Goal: Find specific page/section: Find specific page/section

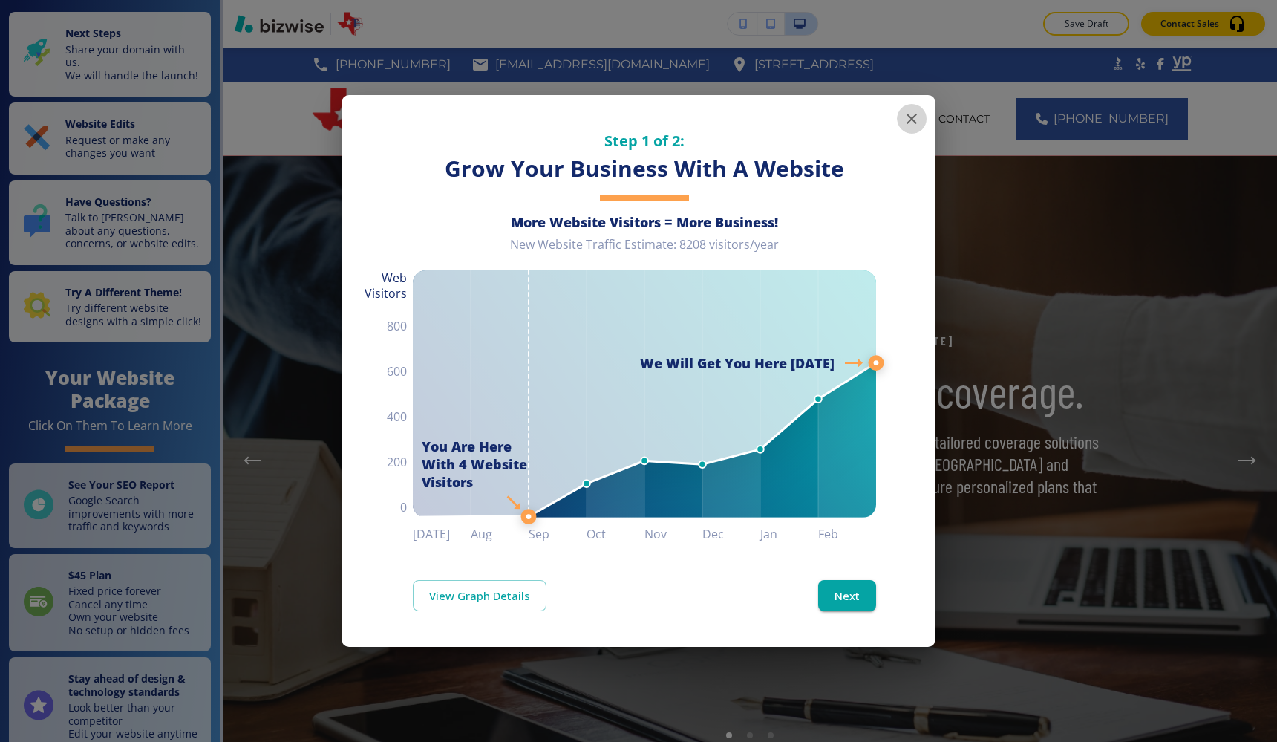
click at [916, 125] on icon "button" at bounding box center [912, 119] width 18 height 18
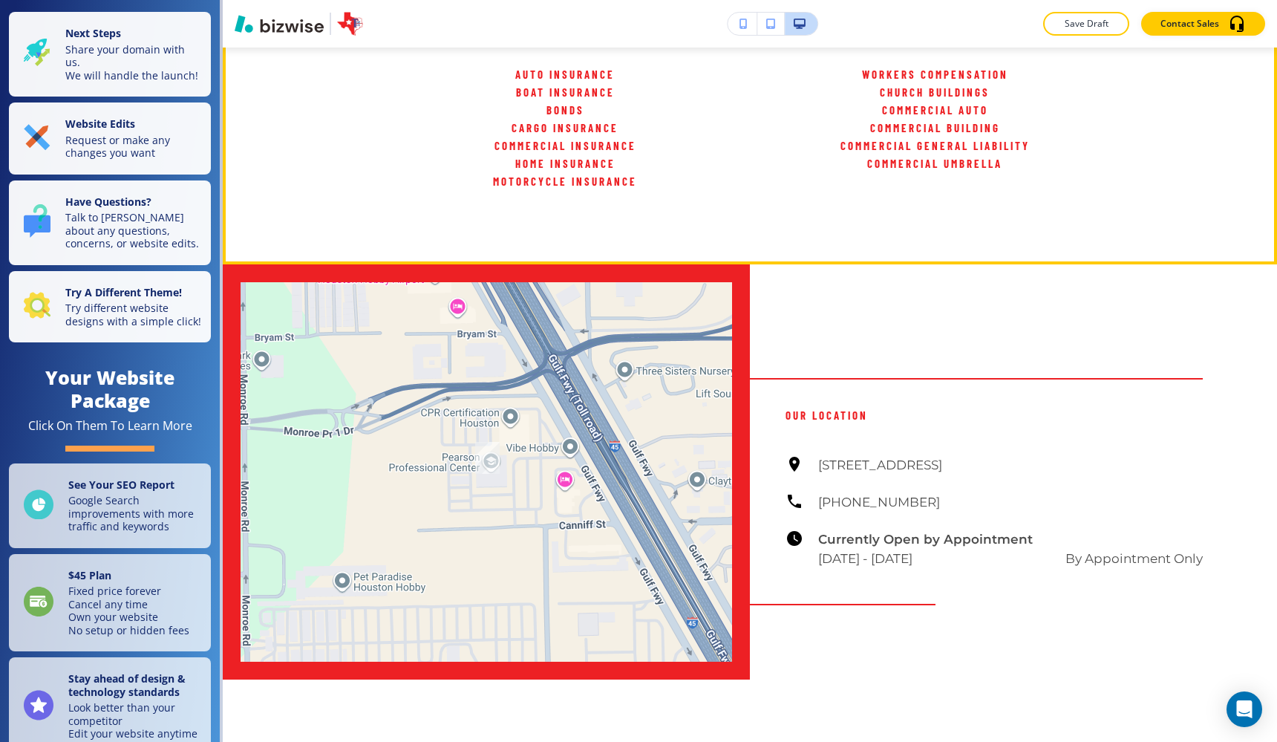
scroll to position [8701, 0]
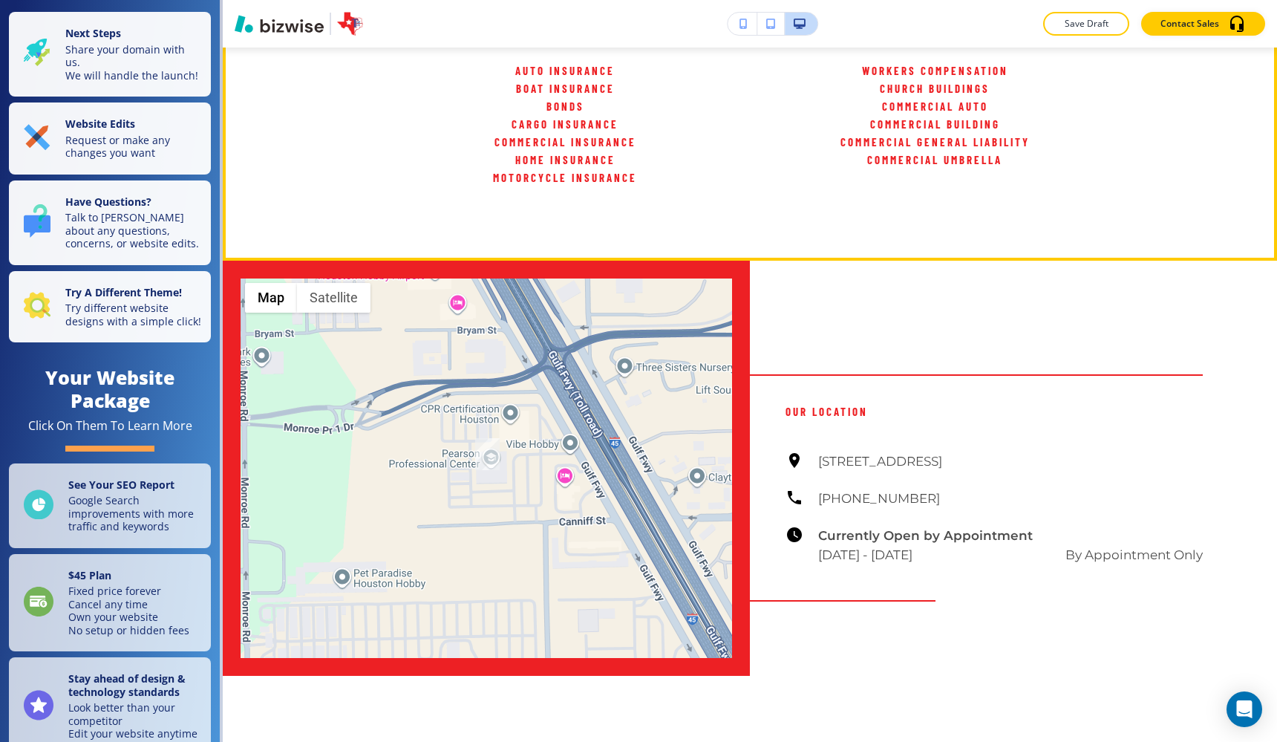
click at [592, 261] on div "Areas We Served Aldine Tx [GEOGRAPHIC_DATA] [GEOGRAPHIC_DATA] [GEOGRAPHIC_DATA]…" at bounding box center [750, 15] width 1054 height 492
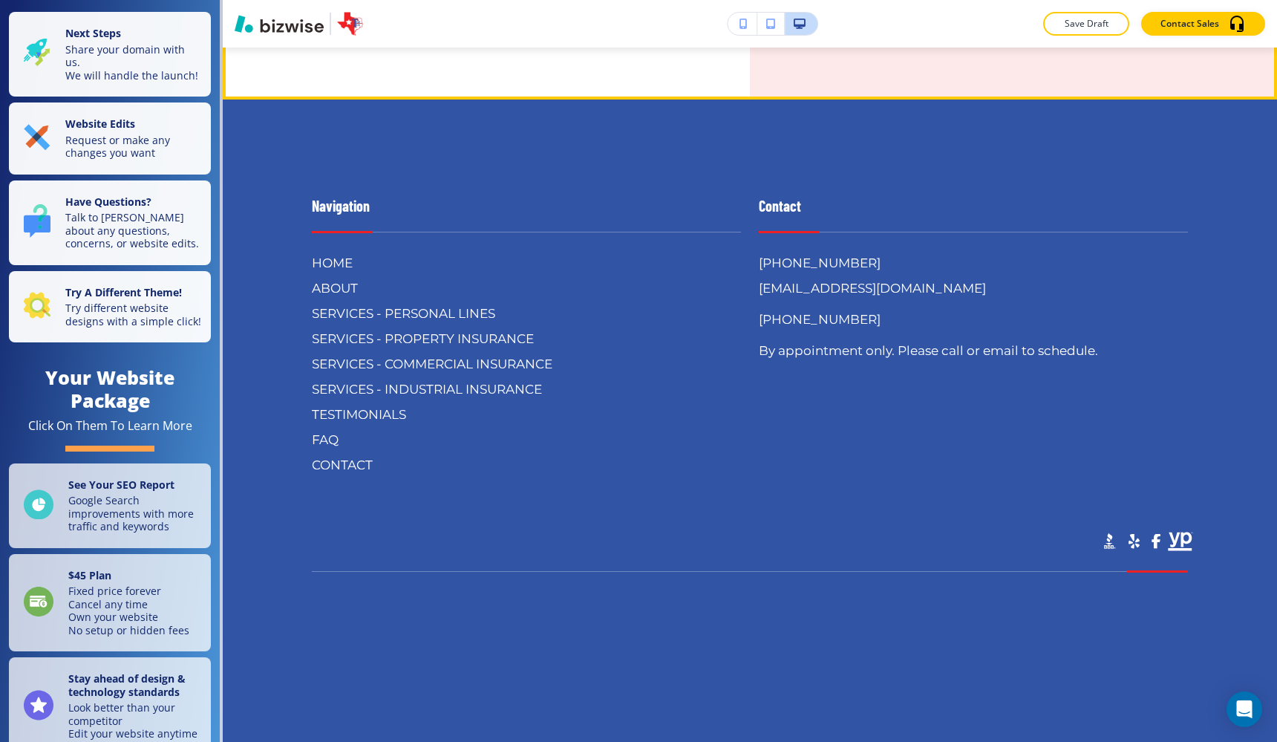
scroll to position [9968, 0]
